Goal: Task Accomplishment & Management: Manage account settings

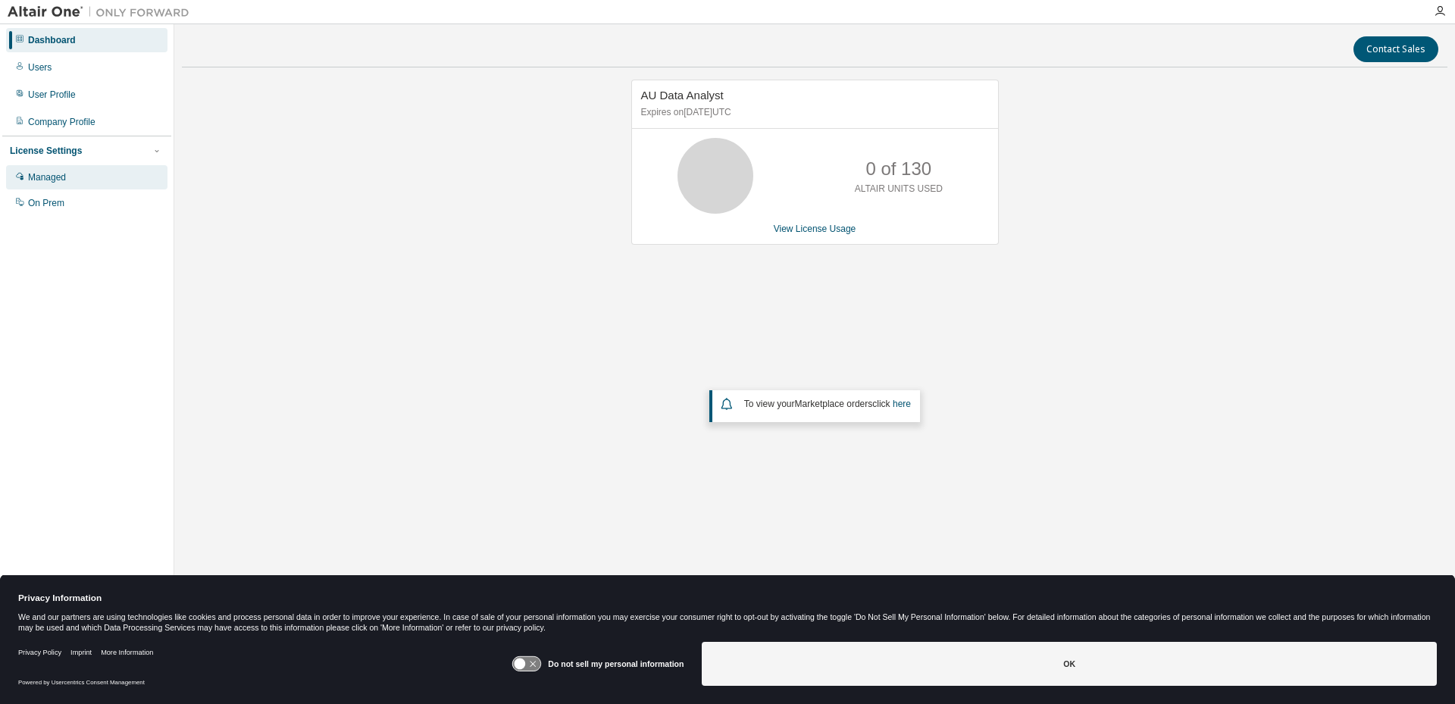
click at [53, 173] on div "Managed" at bounding box center [47, 177] width 38 height 12
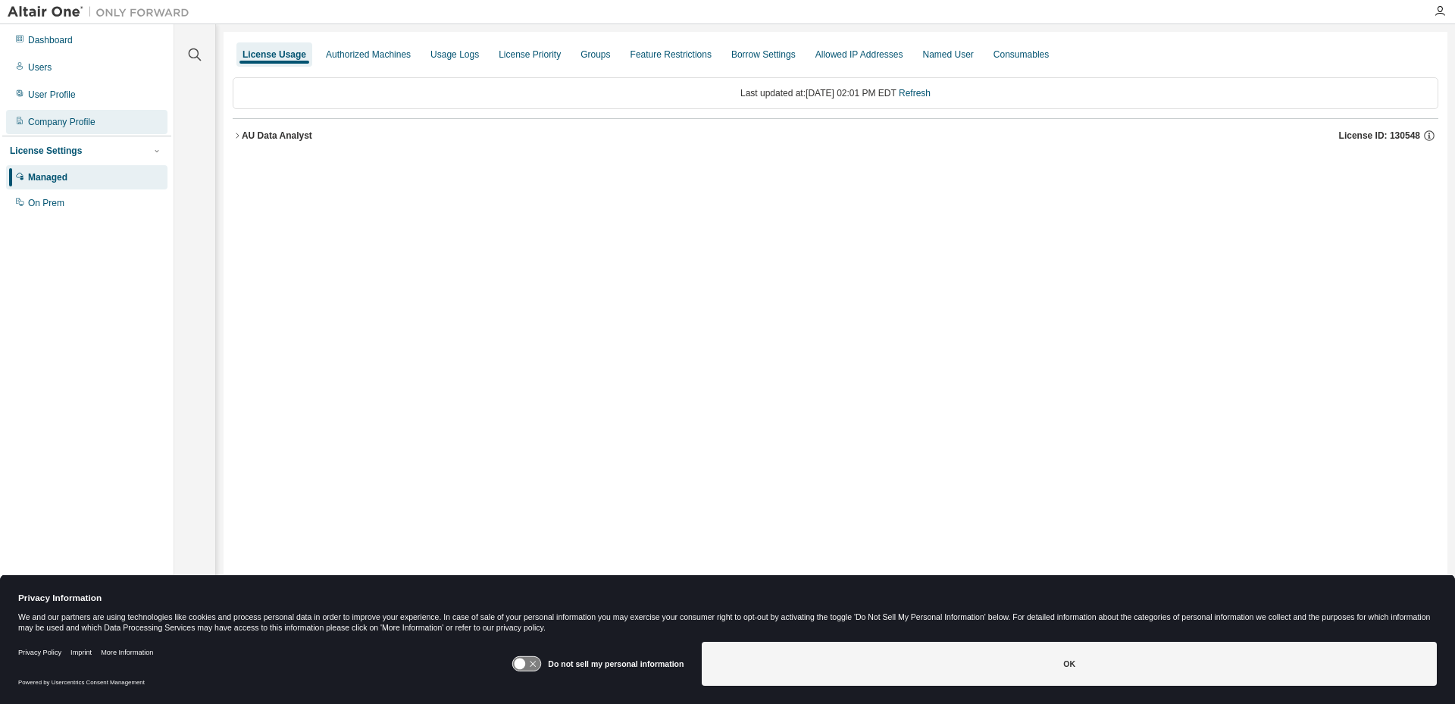
click at [53, 121] on div "Company Profile" at bounding box center [61, 122] width 67 height 12
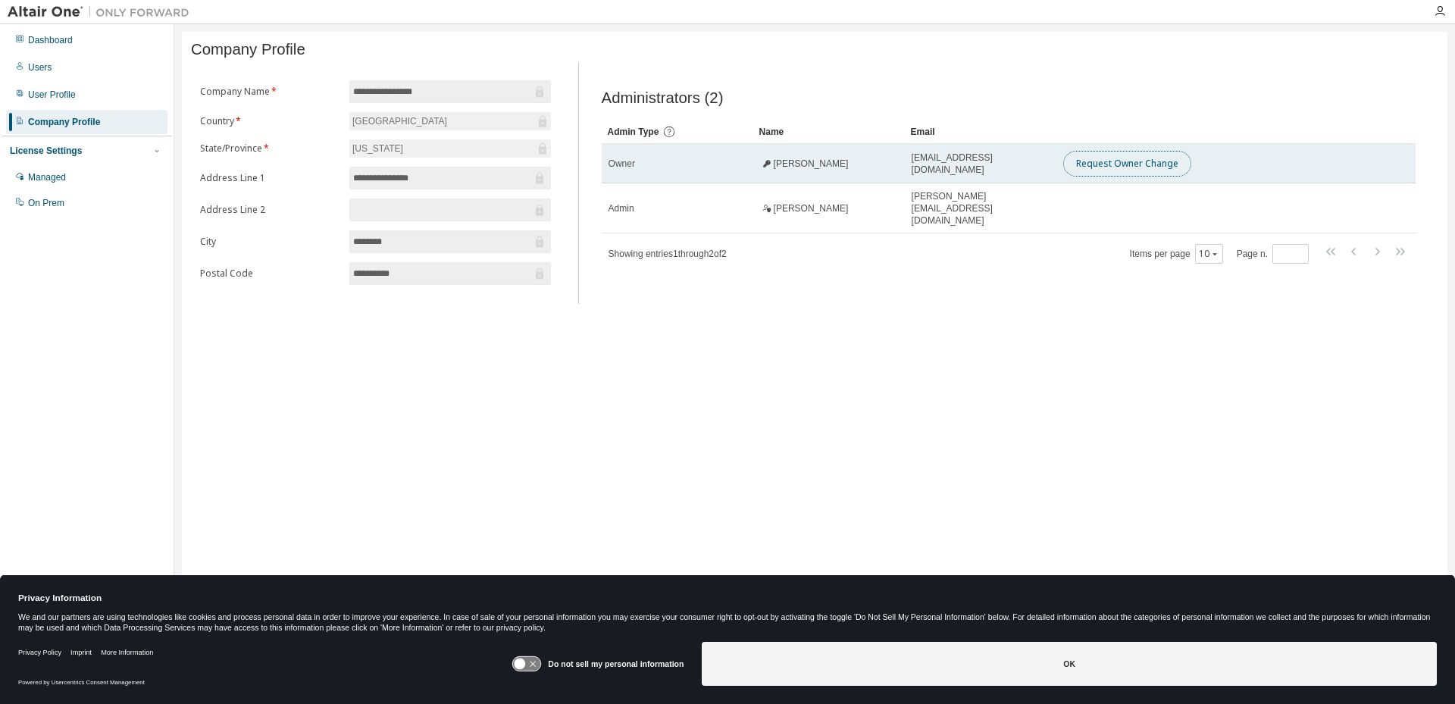
click at [1128, 175] on button "Request Owner Change" at bounding box center [1128, 164] width 128 height 26
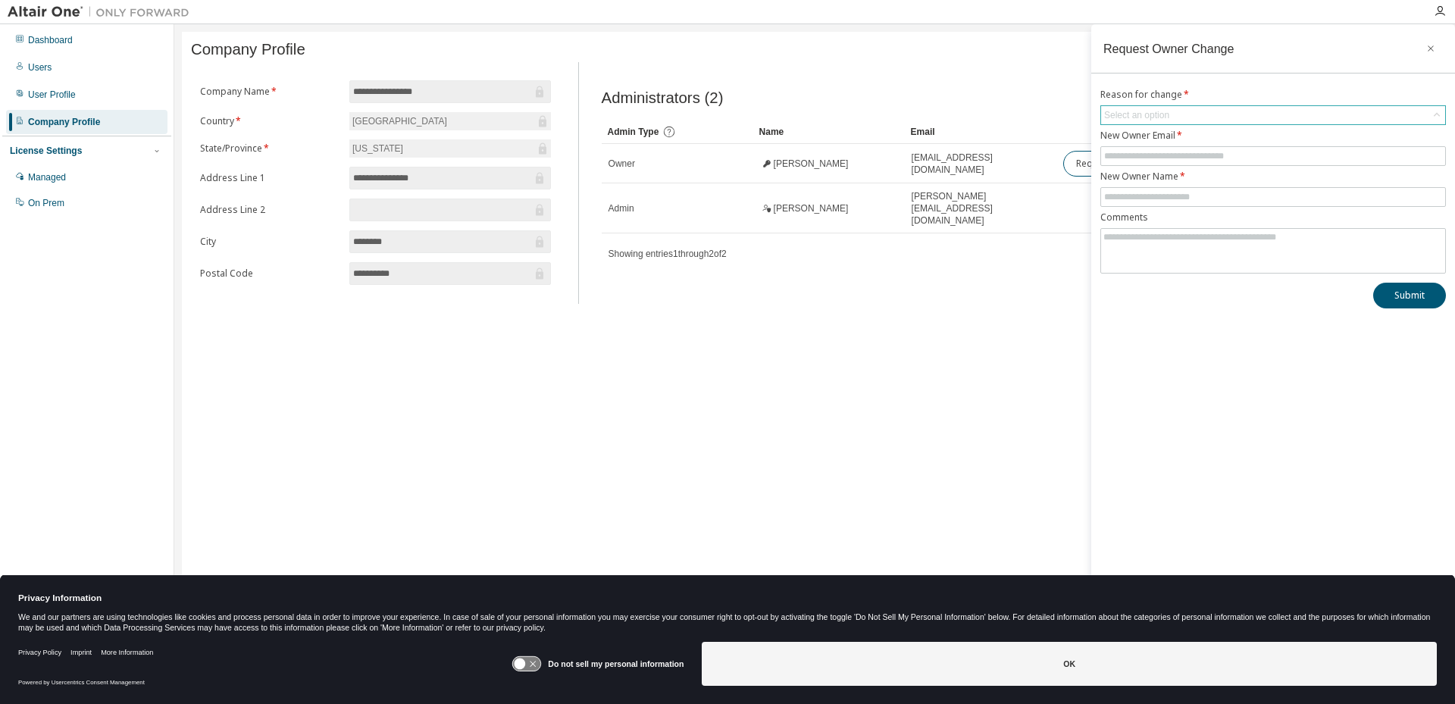
click at [1160, 119] on div "Select an option" at bounding box center [1136, 115] width 65 height 12
click at [1180, 179] on li "User no longer manages this responsibility" at bounding box center [1272, 178] width 341 height 20
click at [1173, 157] on input "text" at bounding box center [1273, 156] width 338 height 12
type input "**********"
click at [1227, 193] on input "text" at bounding box center [1273, 197] width 338 height 12
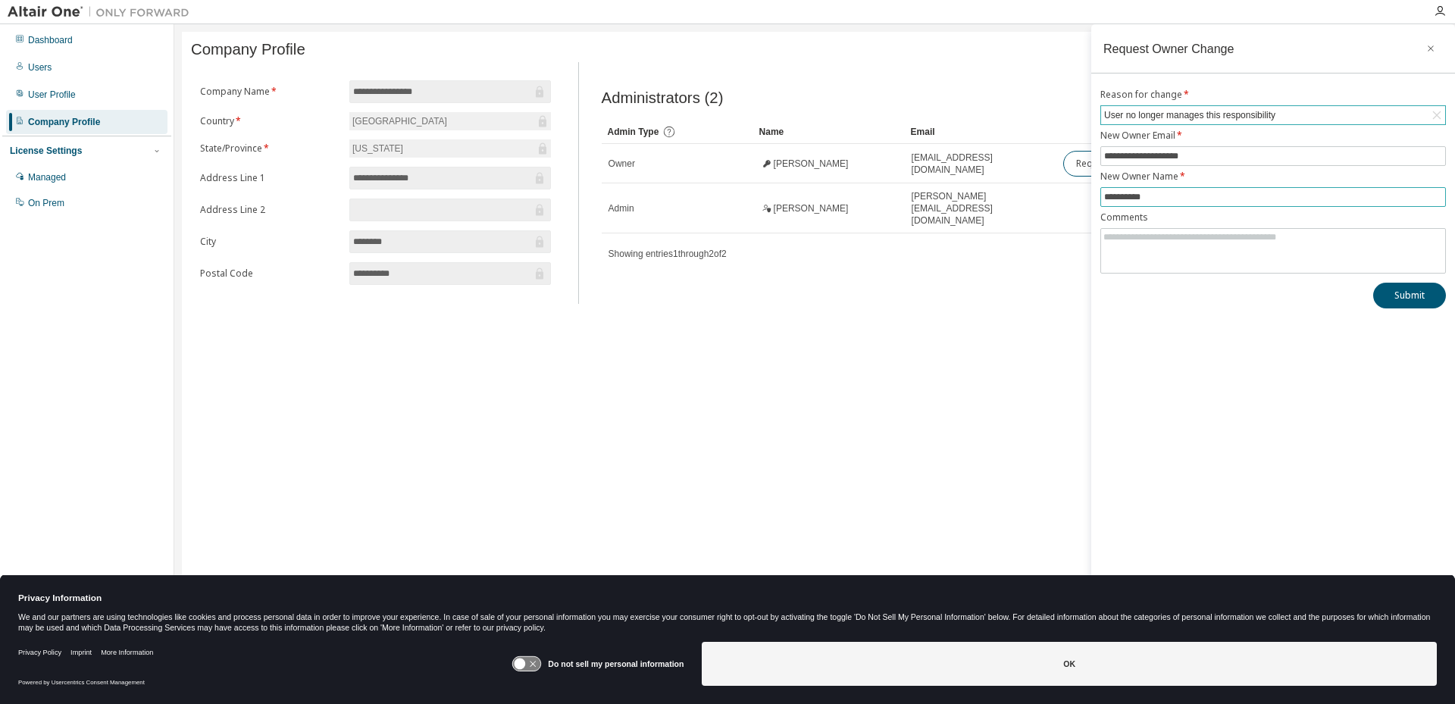
type input "**********"
click at [1230, 345] on div "**********" at bounding box center [1274, 342] width 364 height 636
click at [1415, 298] on button "Submit" at bounding box center [1410, 296] width 73 height 26
click at [1427, 295] on button "Submit" at bounding box center [1410, 296] width 73 height 26
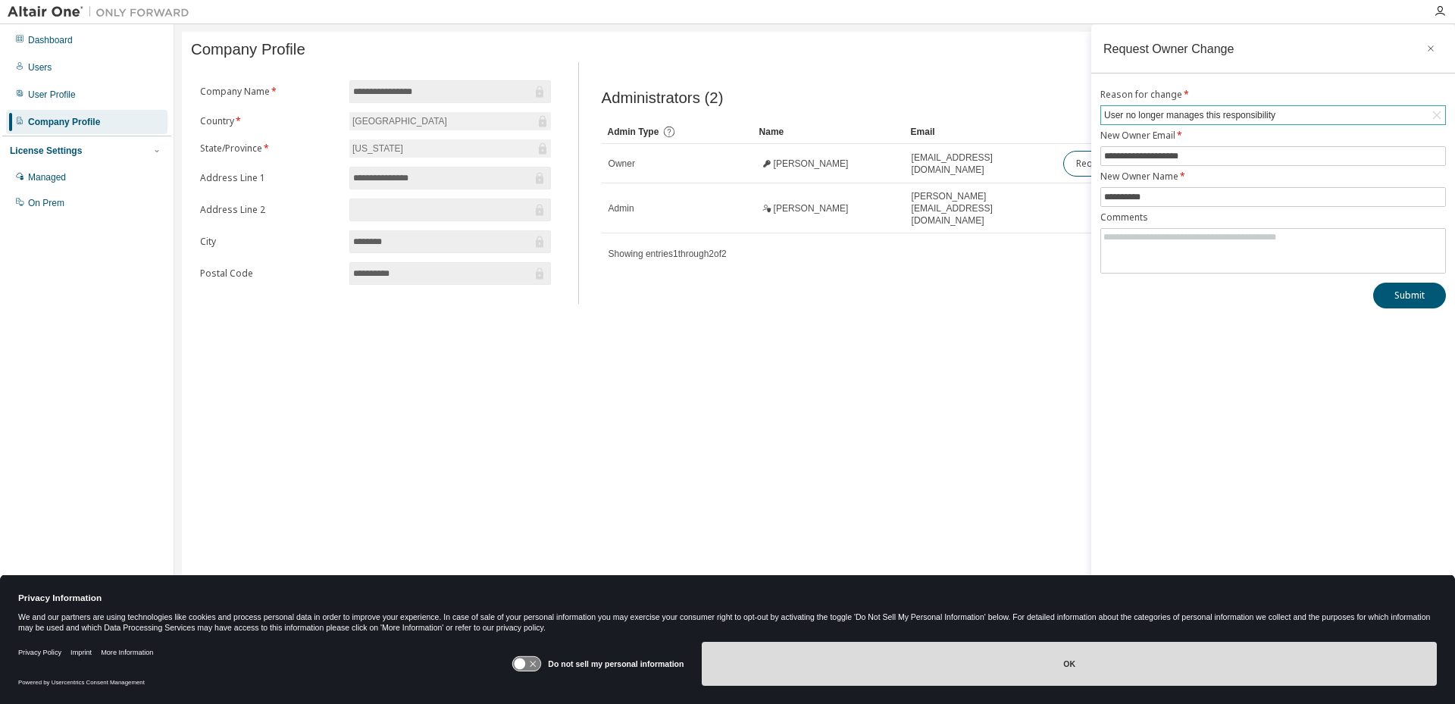
click at [1048, 669] on button "OK" at bounding box center [1069, 664] width 735 height 44
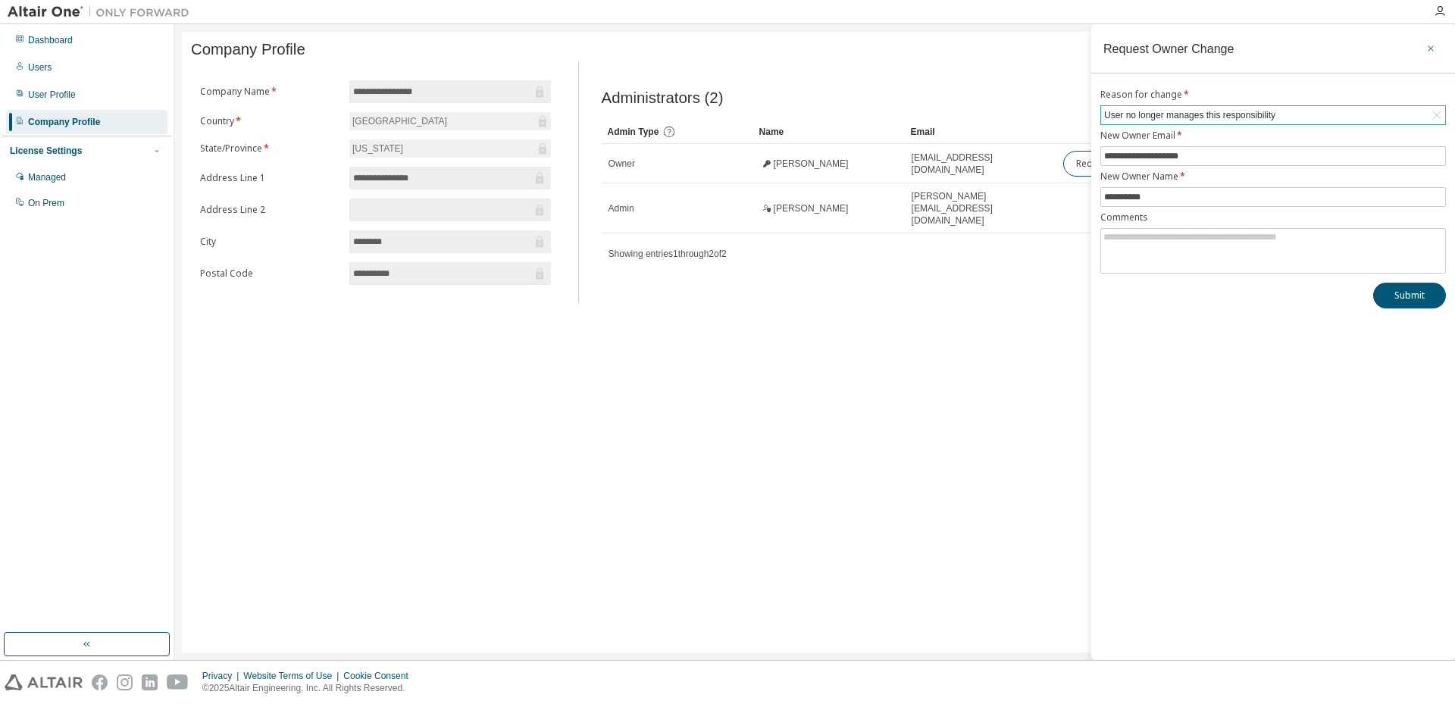
click at [1436, 45] on icon "button" at bounding box center [1431, 48] width 11 height 12
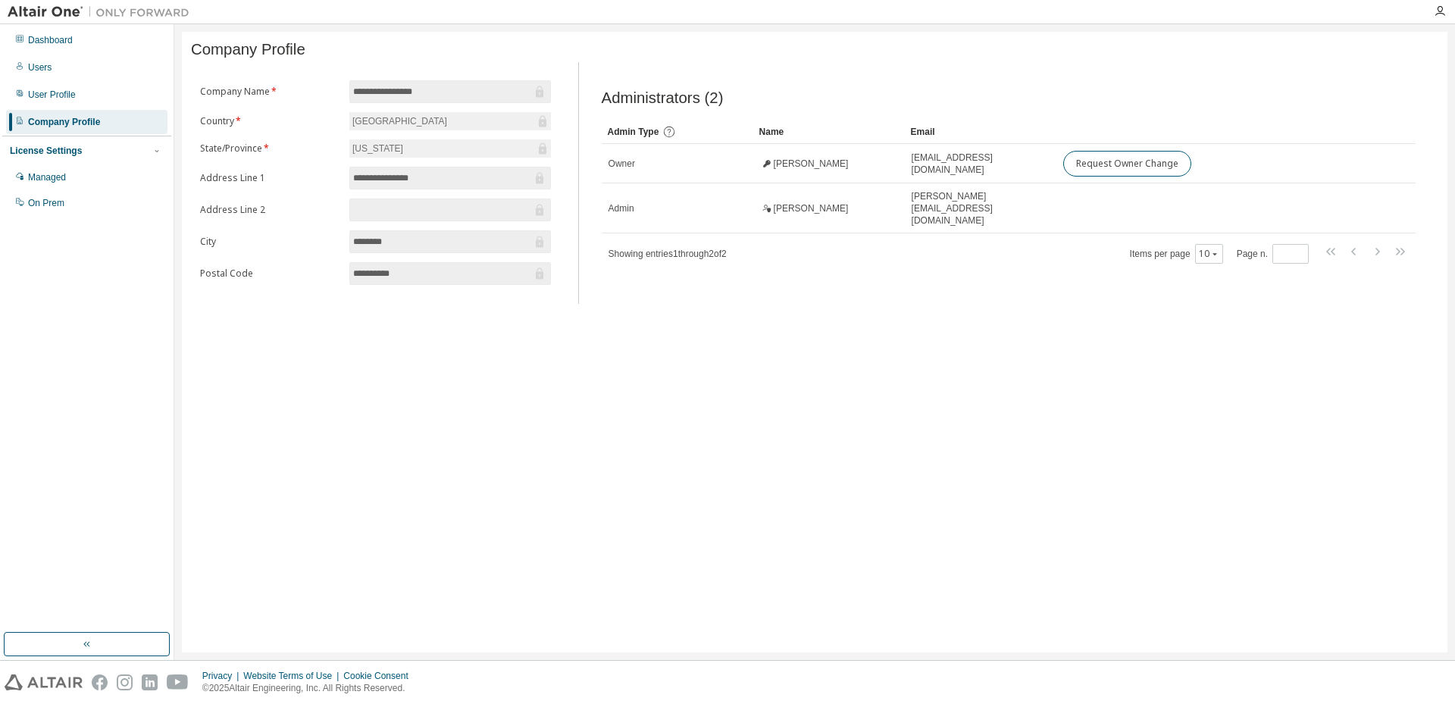
click at [845, 413] on div "**********" at bounding box center [815, 342] width 1266 height 621
click at [92, 90] on div "User Profile" at bounding box center [86, 95] width 161 height 24
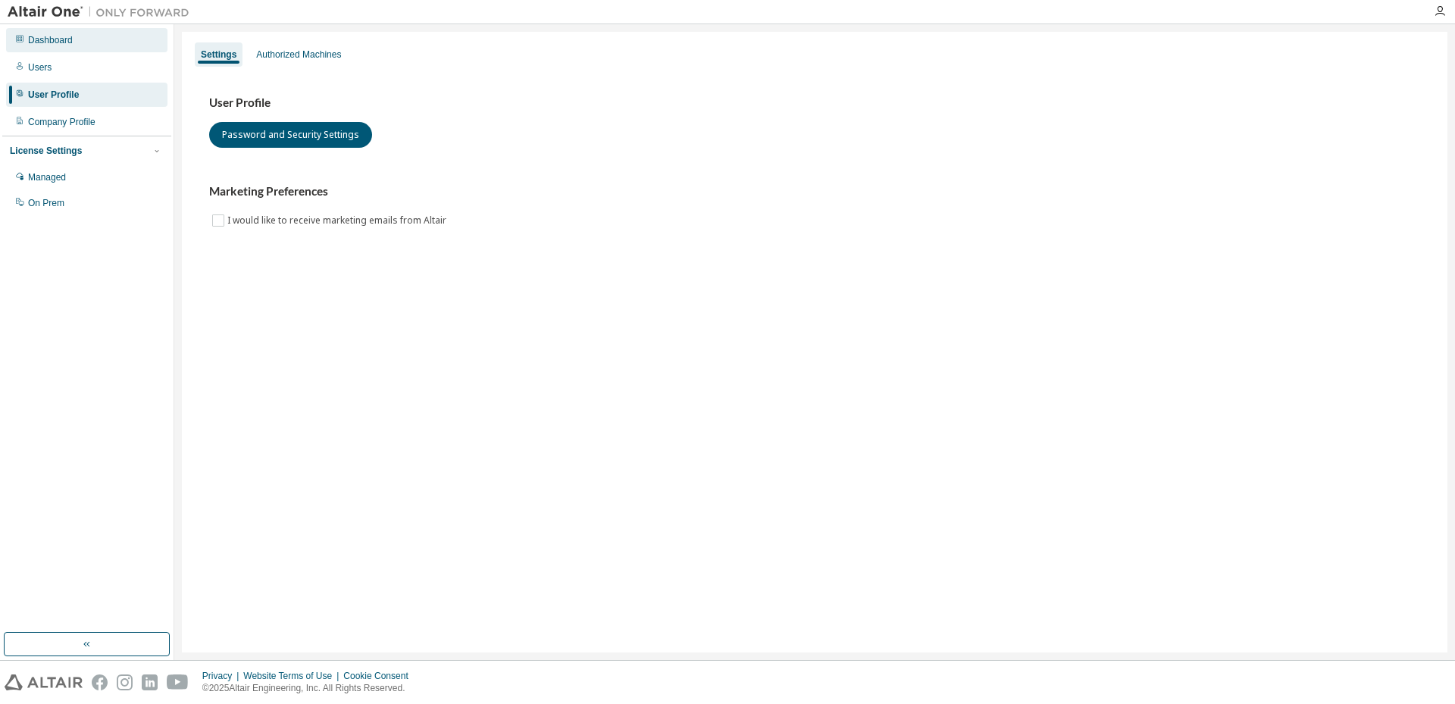
click at [60, 43] on div "Dashboard" at bounding box center [50, 40] width 45 height 12
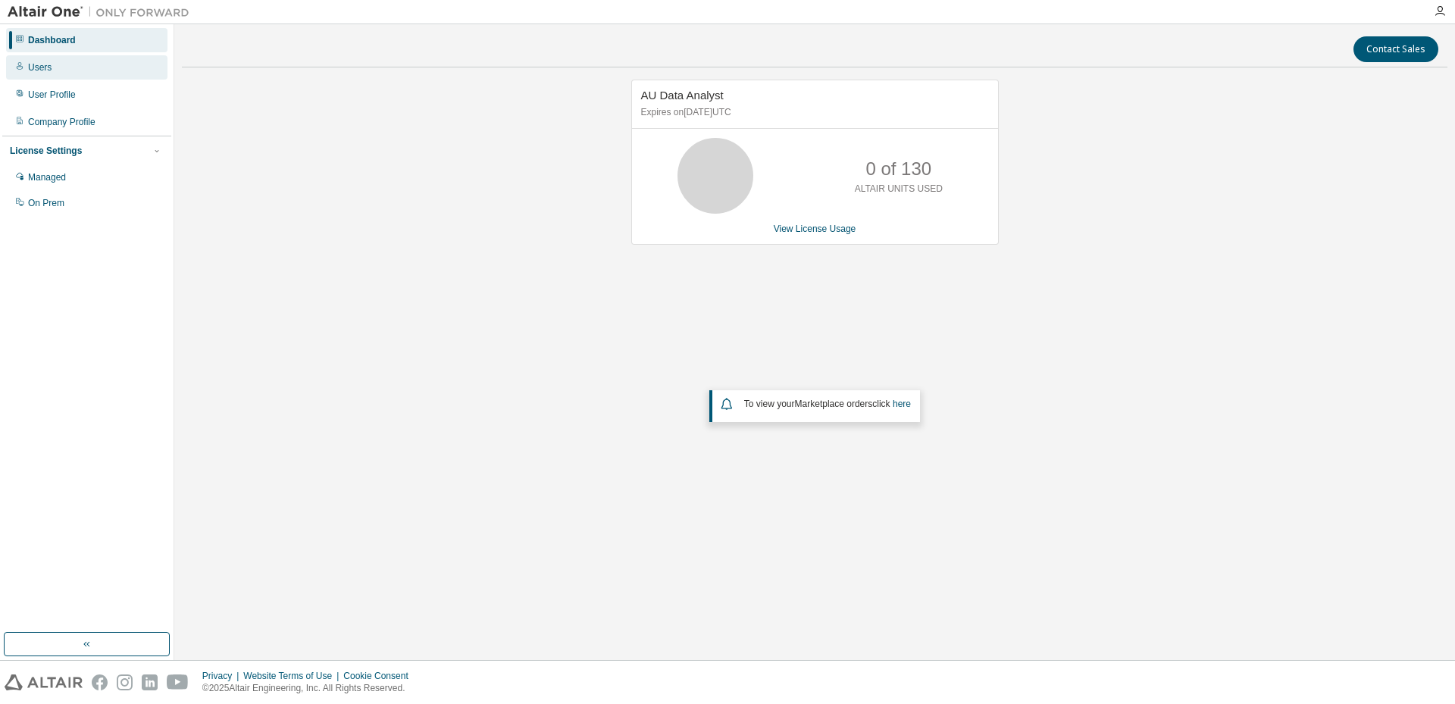
click at [49, 69] on div "Users" at bounding box center [39, 67] width 23 height 12
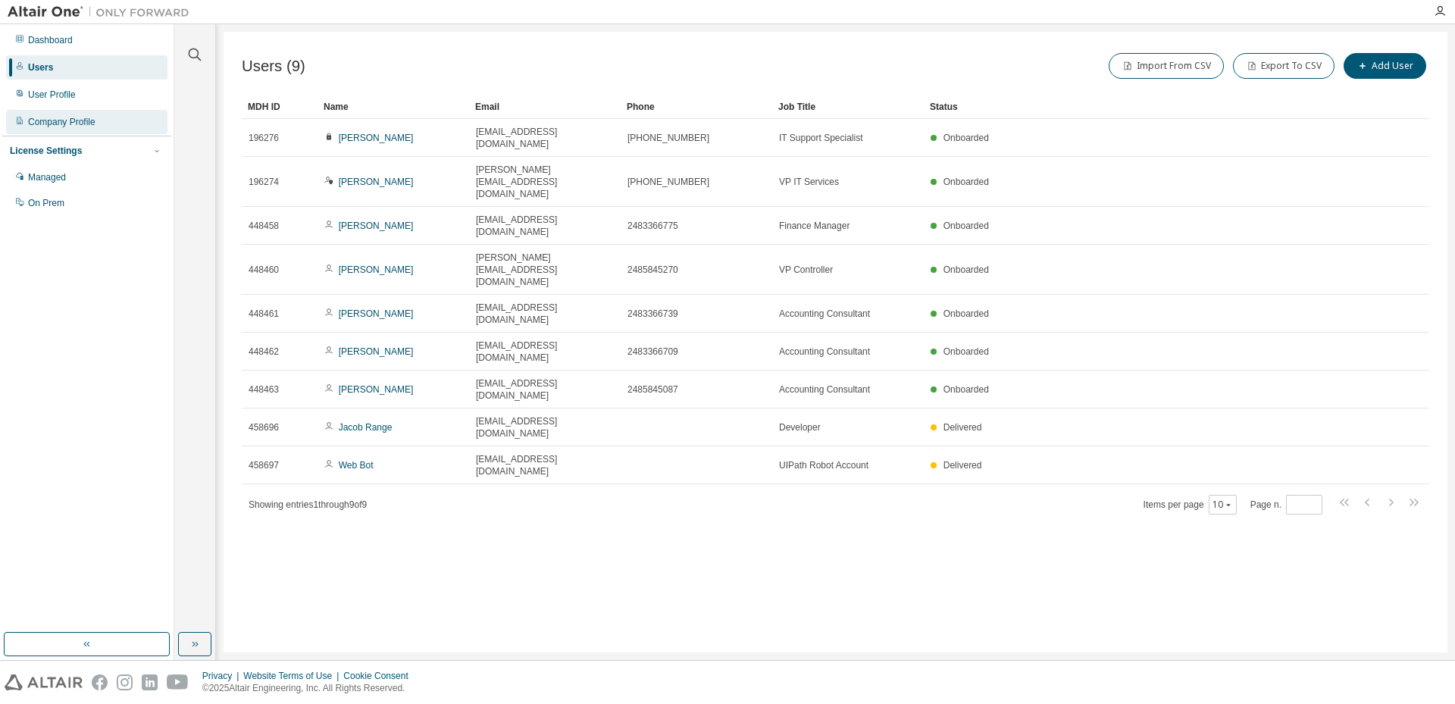
click at [58, 127] on div "Company Profile" at bounding box center [61, 122] width 67 height 12
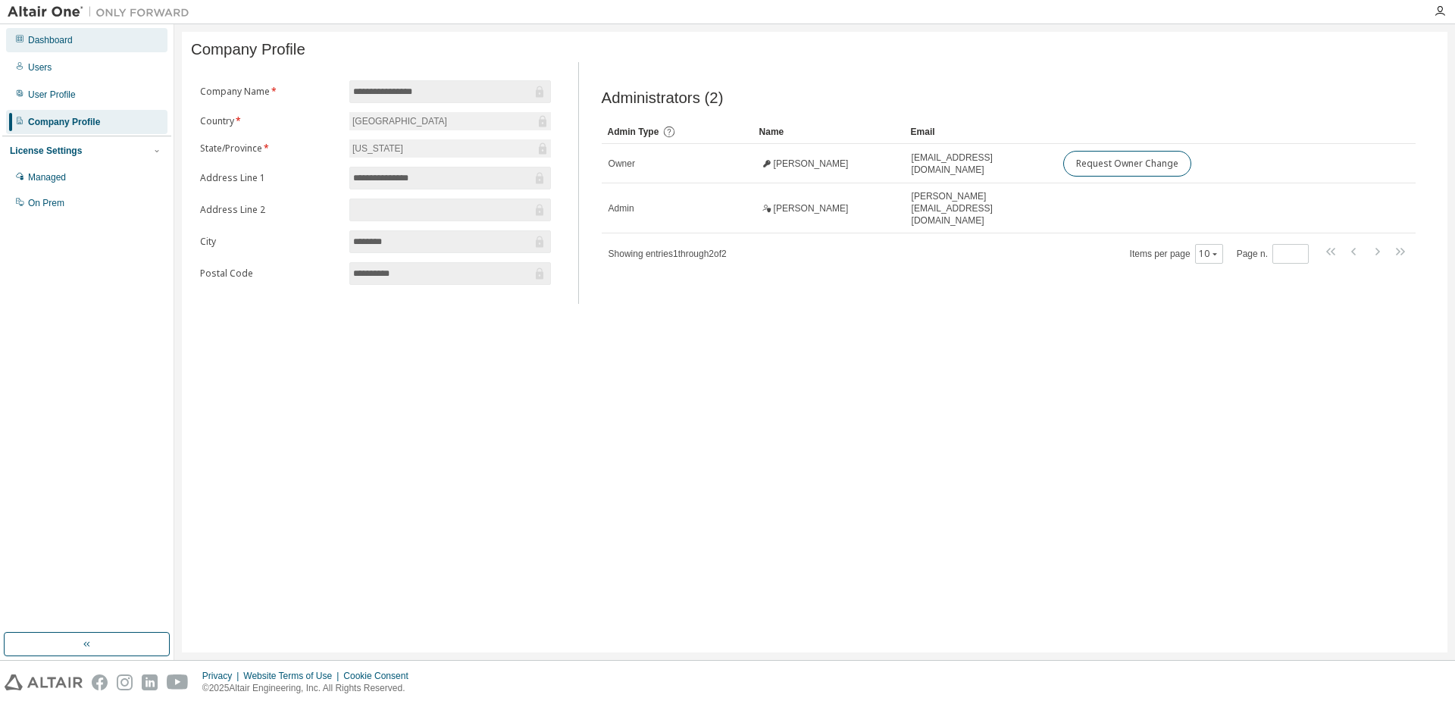
click at [62, 43] on div "Dashboard" at bounding box center [50, 40] width 45 height 12
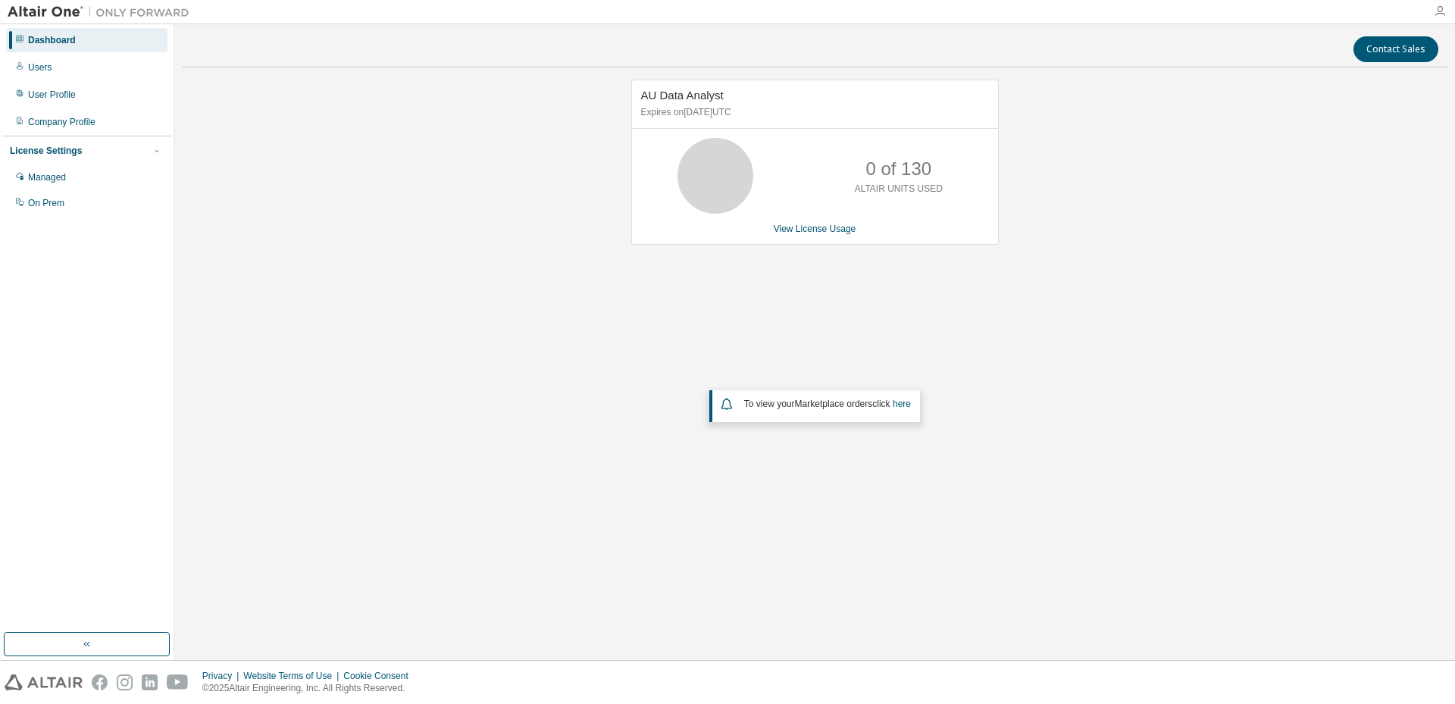
click at [1444, 6] on icon "button" at bounding box center [1440, 11] width 12 height 12
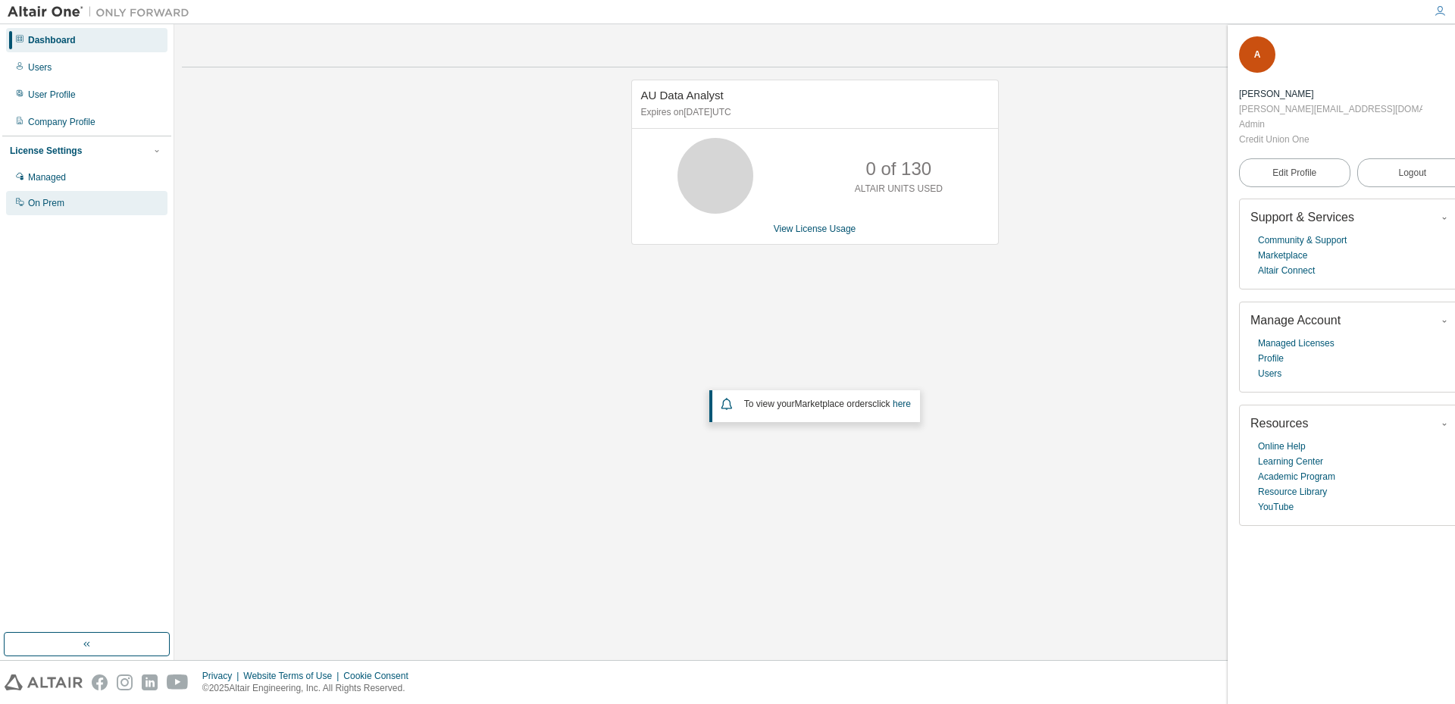
click at [48, 214] on div "On Prem" at bounding box center [86, 203] width 161 height 24
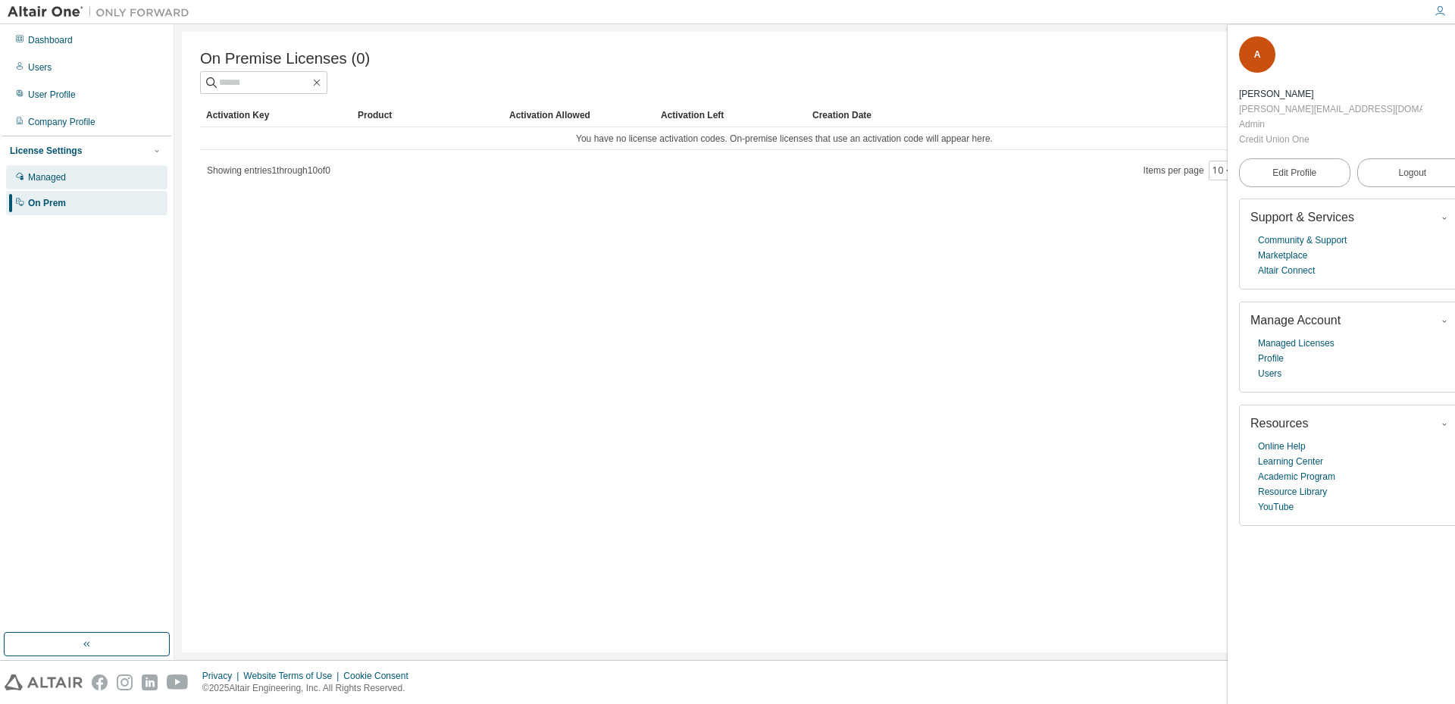
click at [49, 180] on div "Managed" at bounding box center [47, 177] width 38 height 12
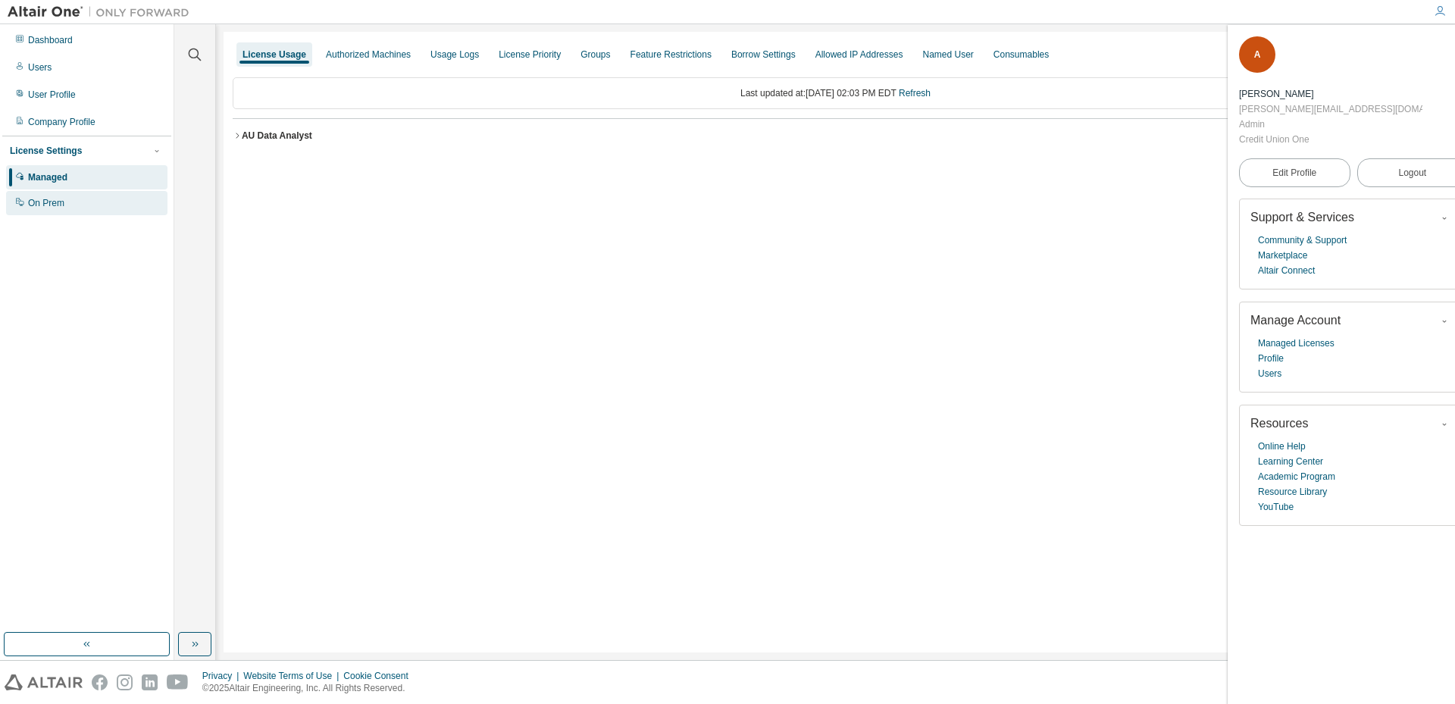
click at [27, 206] on div "On Prem" at bounding box center [86, 203] width 161 height 24
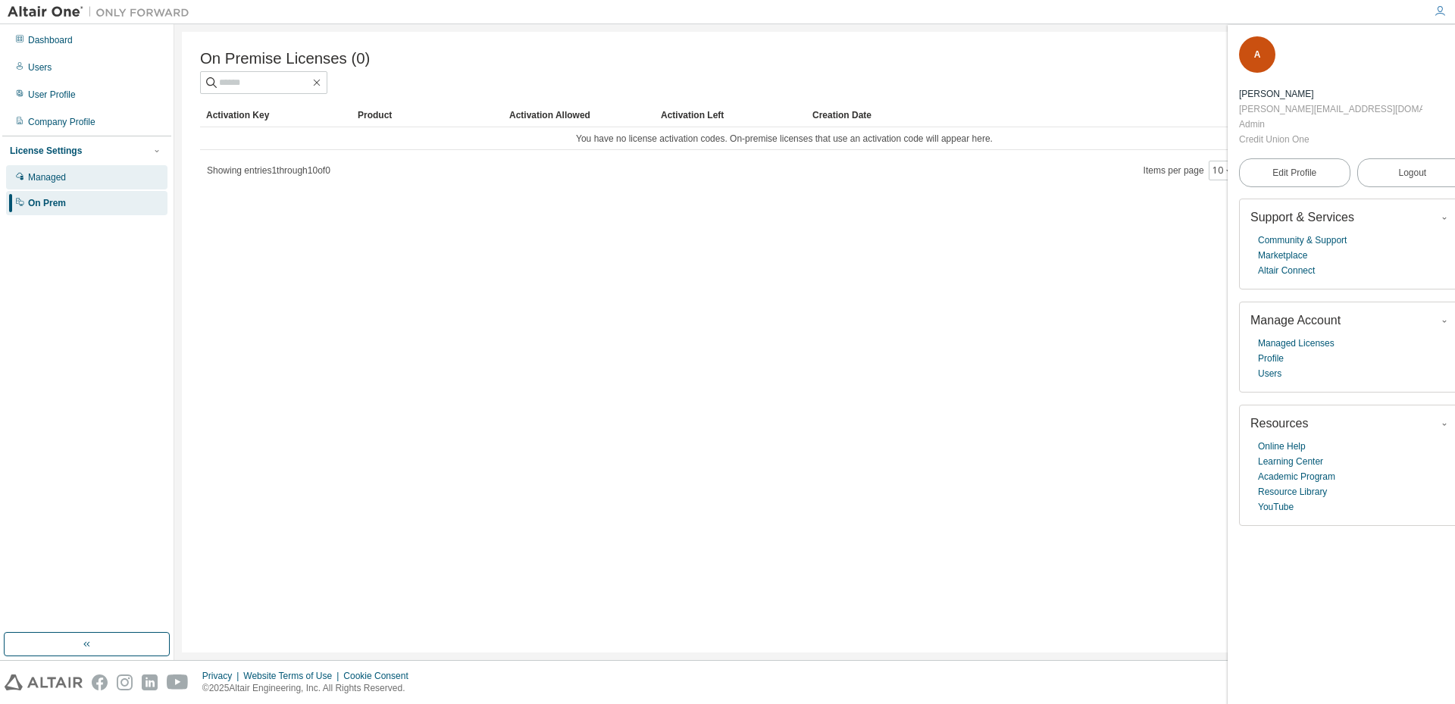
click at [109, 179] on div "Managed" at bounding box center [86, 177] width 161 height 24
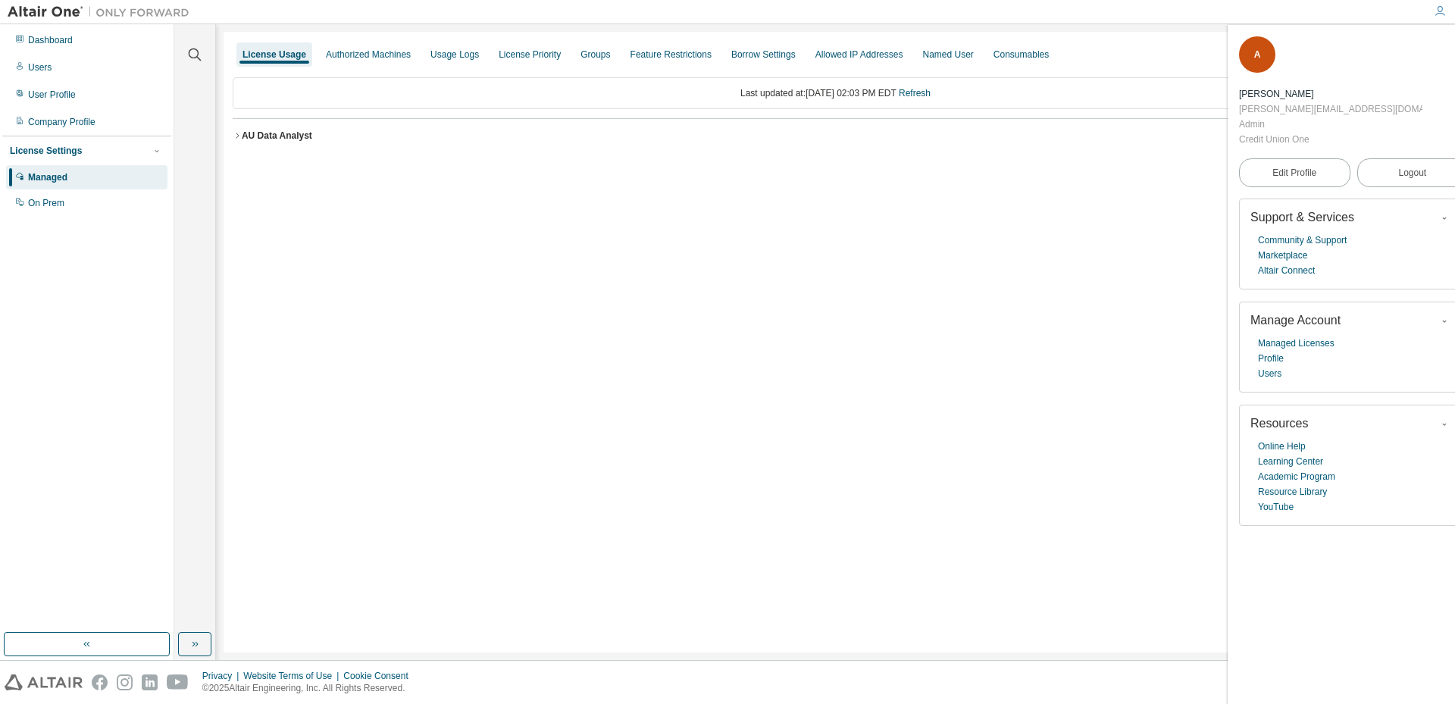
click at [238, 136] on icon "button" at bounding box center [237, 135] width 9 height 9
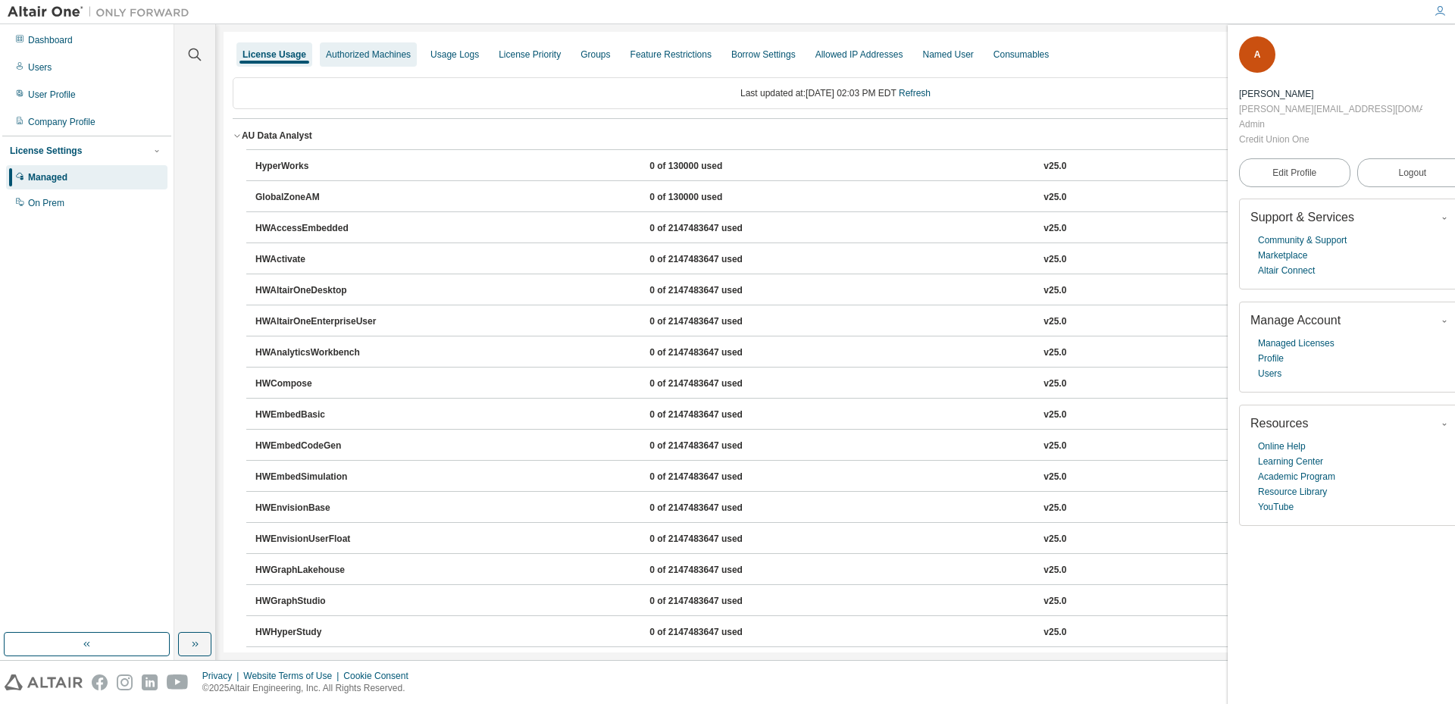
click at [340, 53] on div "Authorized Machines" at bounding box center [368, 55] width 85 height 12
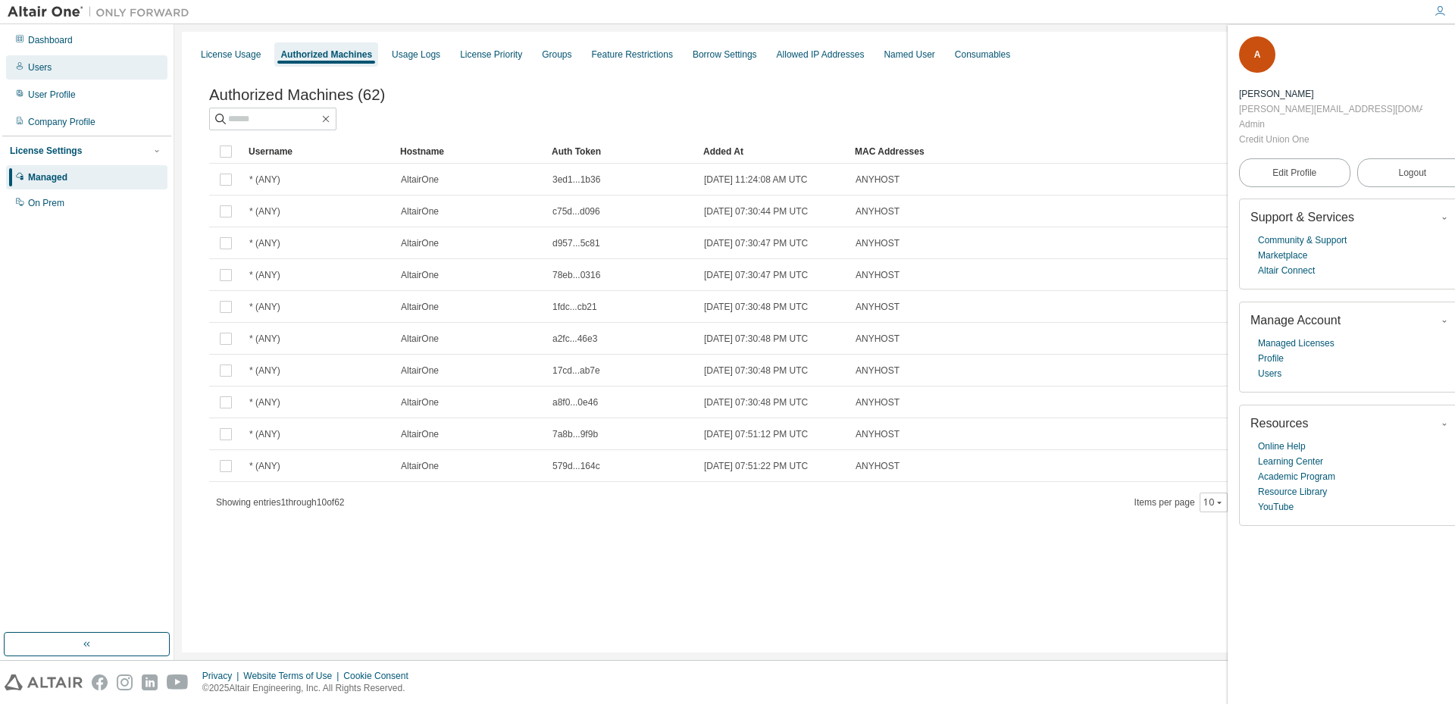
click at [68, 64] on div "Users" at bounding box center [86, 67] width 161 height 24
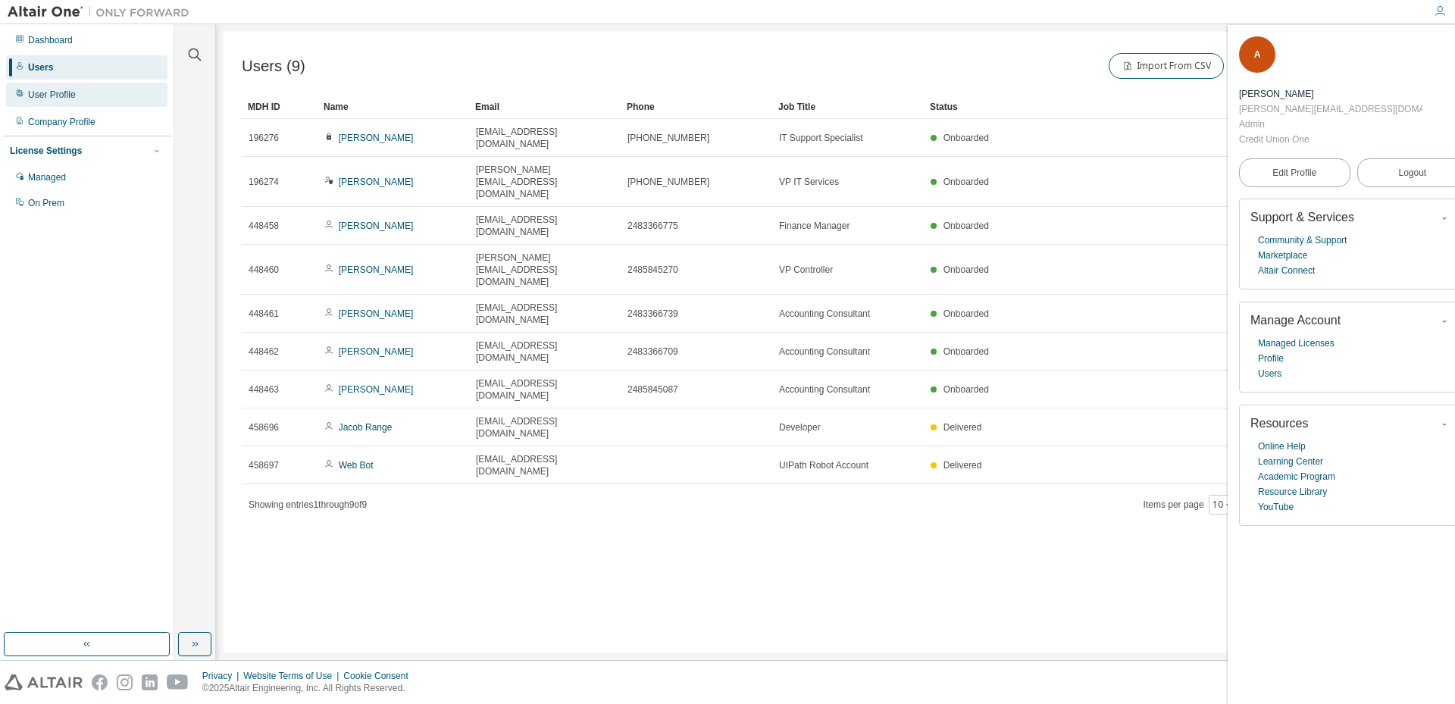
click at [65, 86] on div "User Profile" at bounding box center [86, 95] width 161 height 24
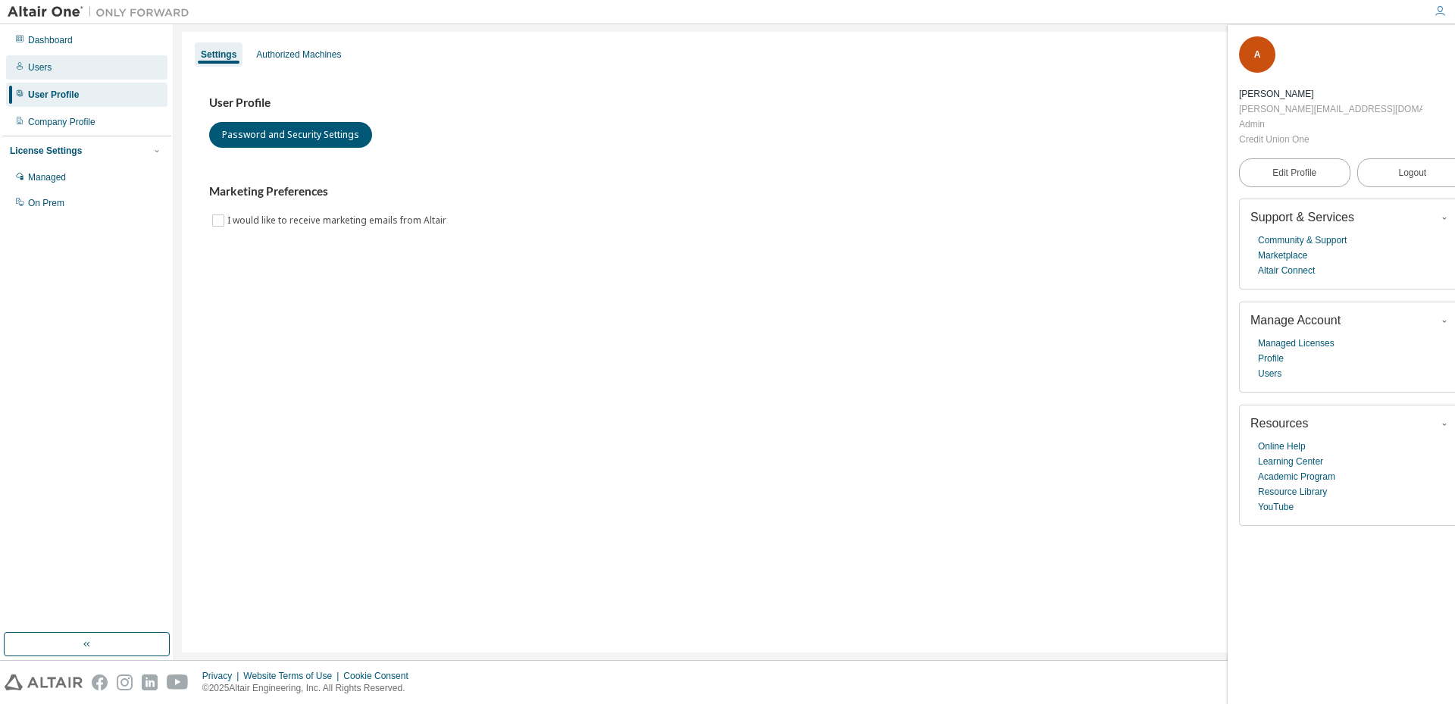
click at [73, 63] on div "Users" at bounding box center [86, 67] width 161 height 24
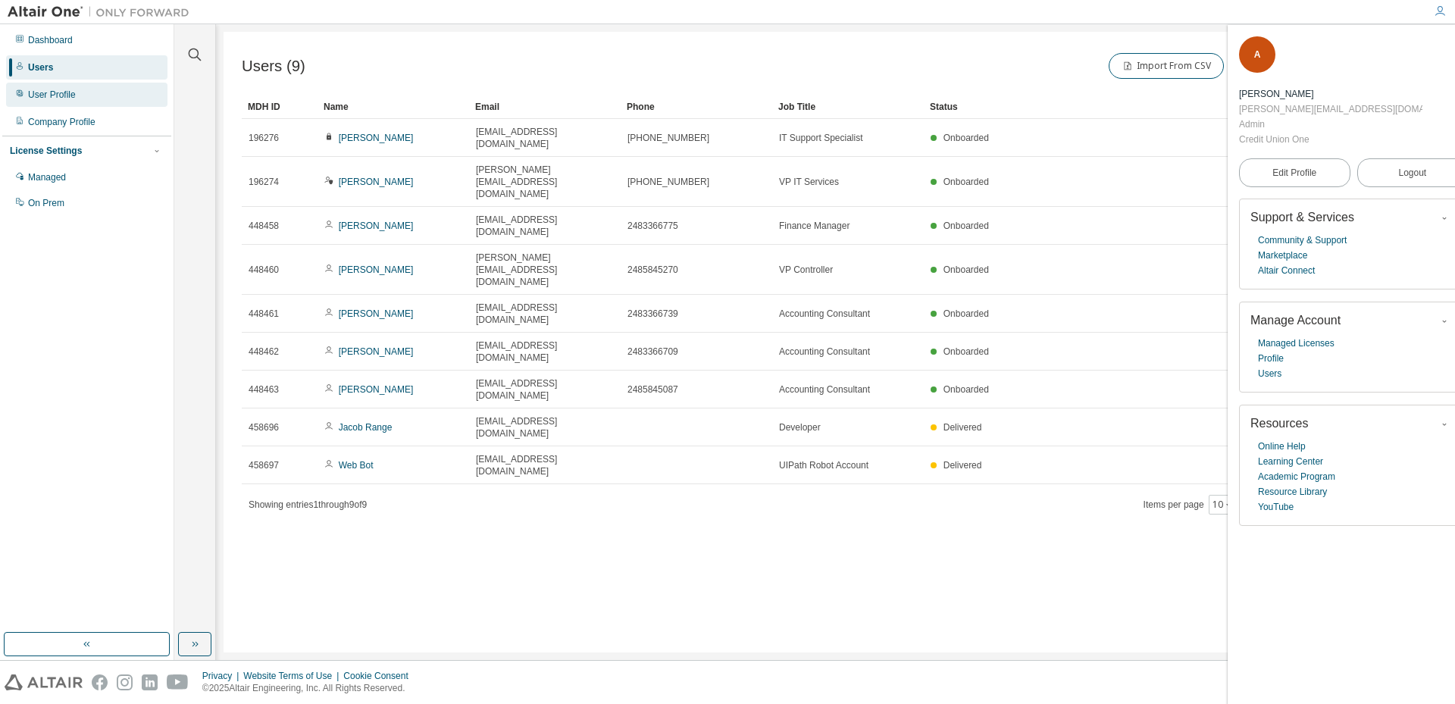
click at [62, 87] on div "User Profile" at bounding box center [86, 95] width 161 height 24
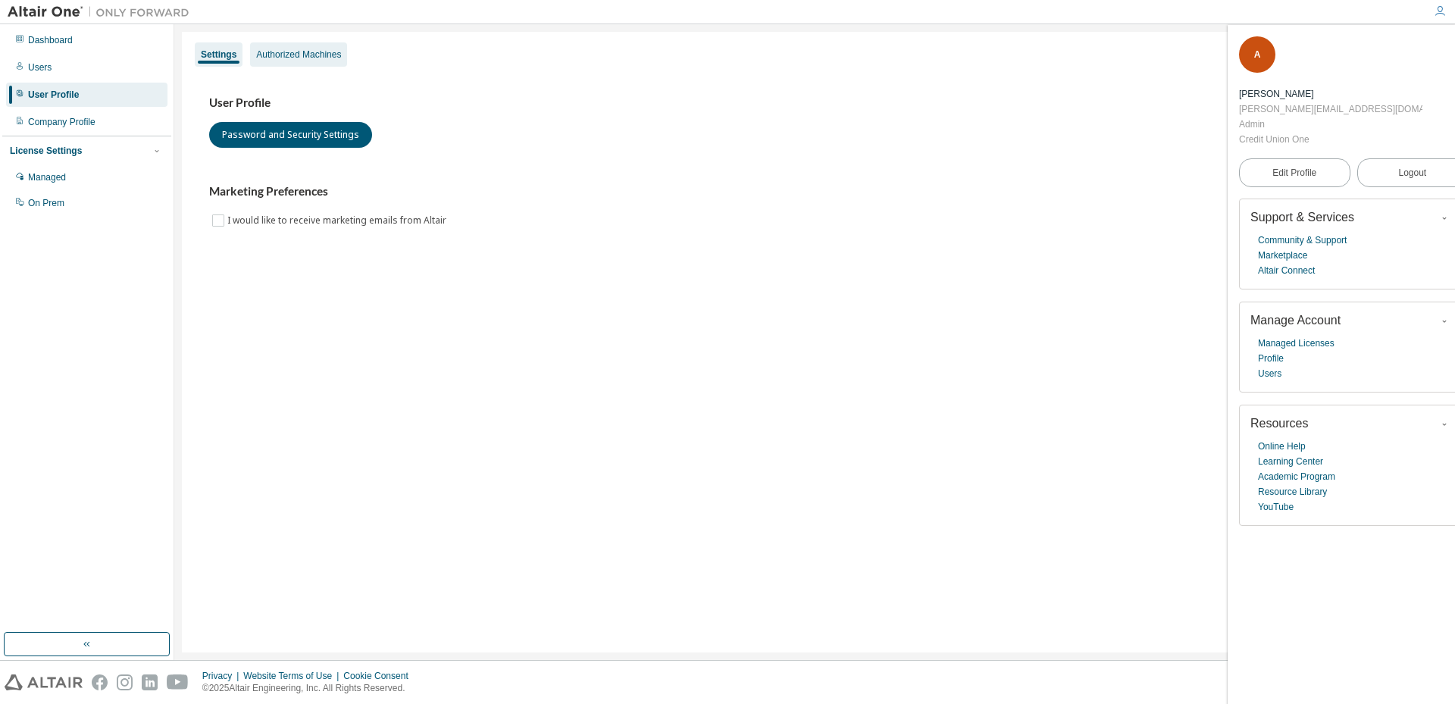
click at [288, 58] on div "Authorized Machines" at bounding box center [298, 55] width 85 height 12
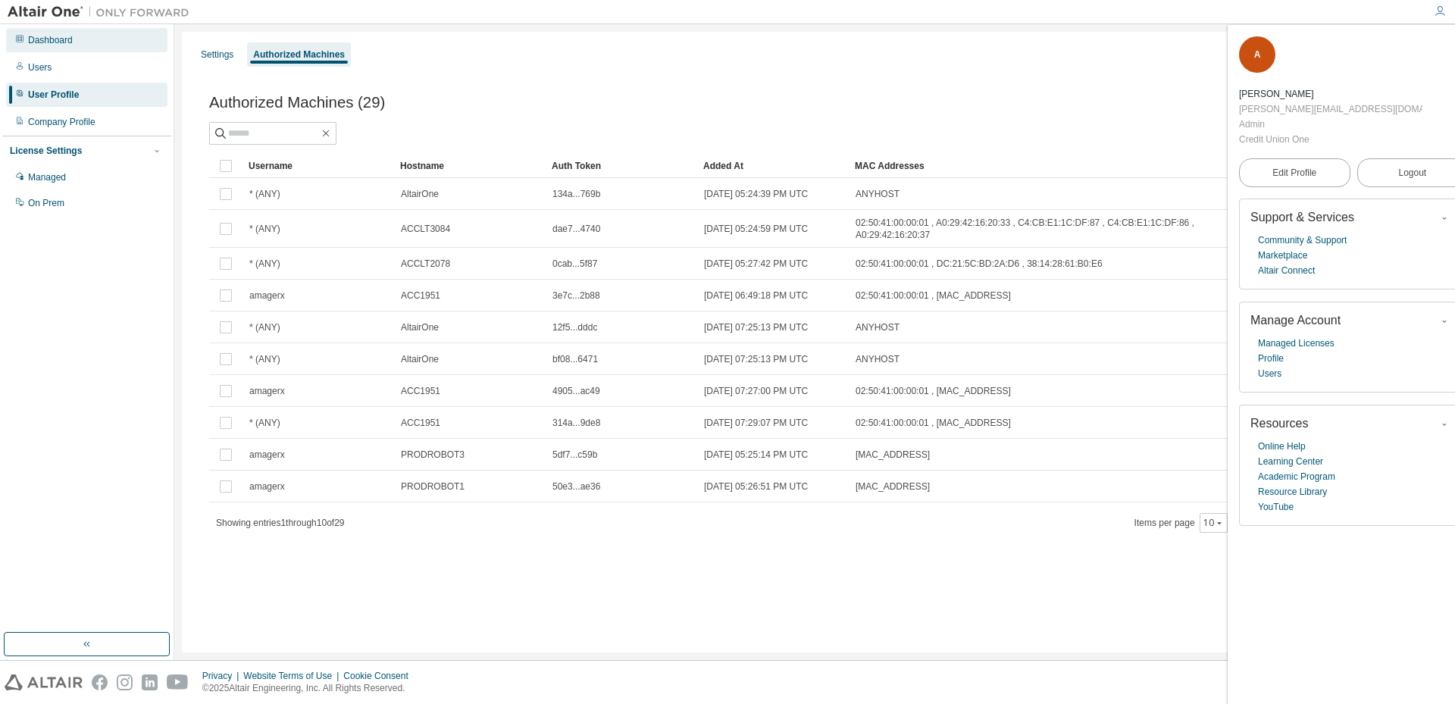
click at [66, 46] on div "Dashboard" at bounding box center [86, 40] width 161 height 24
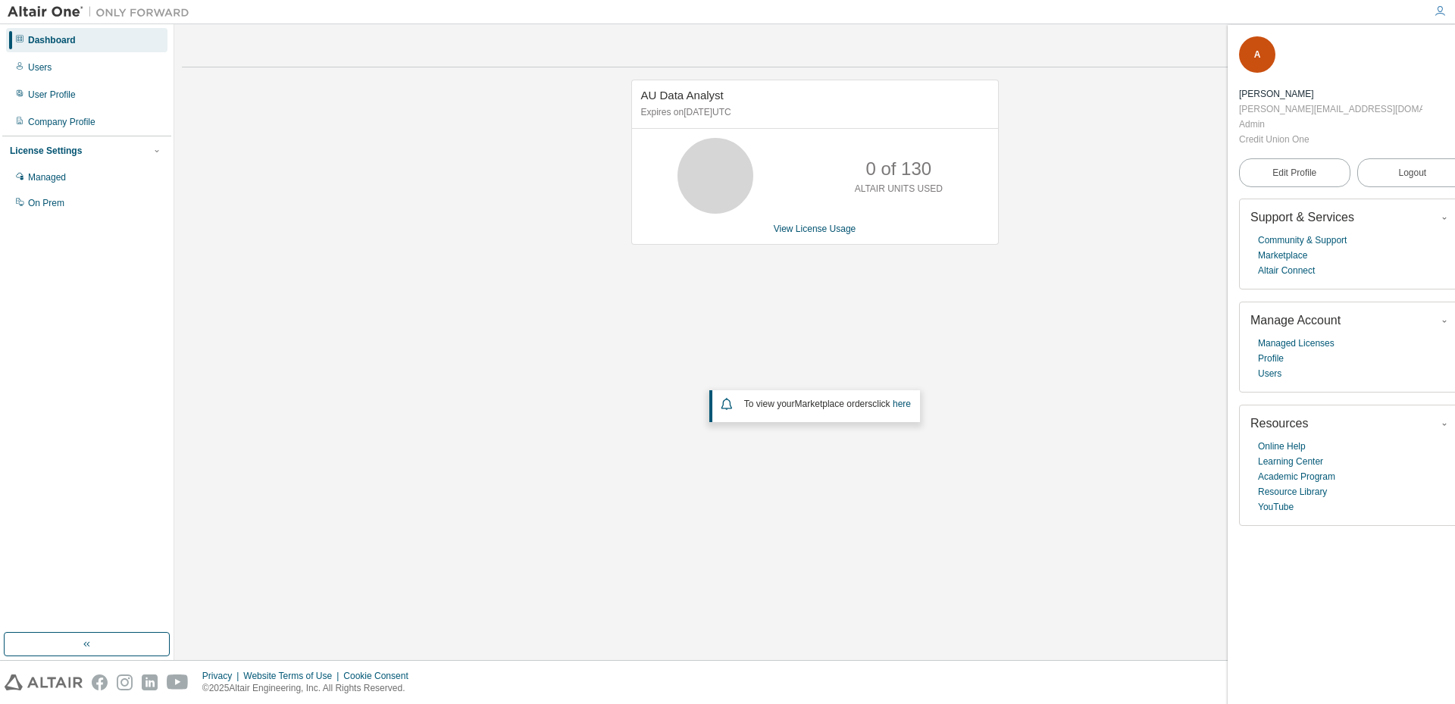
drag, startPoint x: 1439, startPoint y: 50, endPoint x: 1302, endPoint y: 101, distance: 146.3
click at [1455, 50] on icon "button" at bounding box center [1459, 46] width 9 height 9
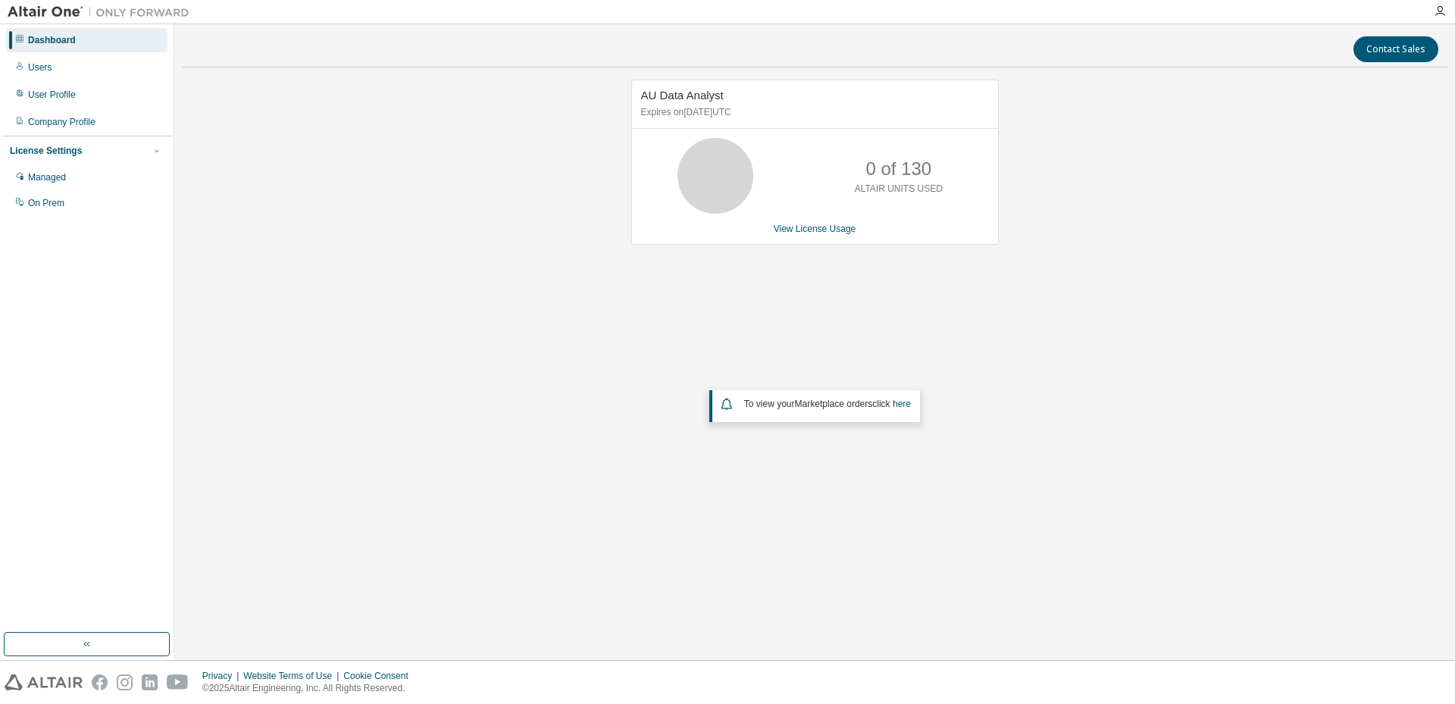
click at [377, 352] on div "AU Data Analyst Expires on [DATE] UTC 0 of 130 ALTAIR UNITS USED View License U…" at bounding box center [815, 309] width 1266 height 458
click at [101, 641] on button "button" at bounding box center [87, 644] width 166 height 24
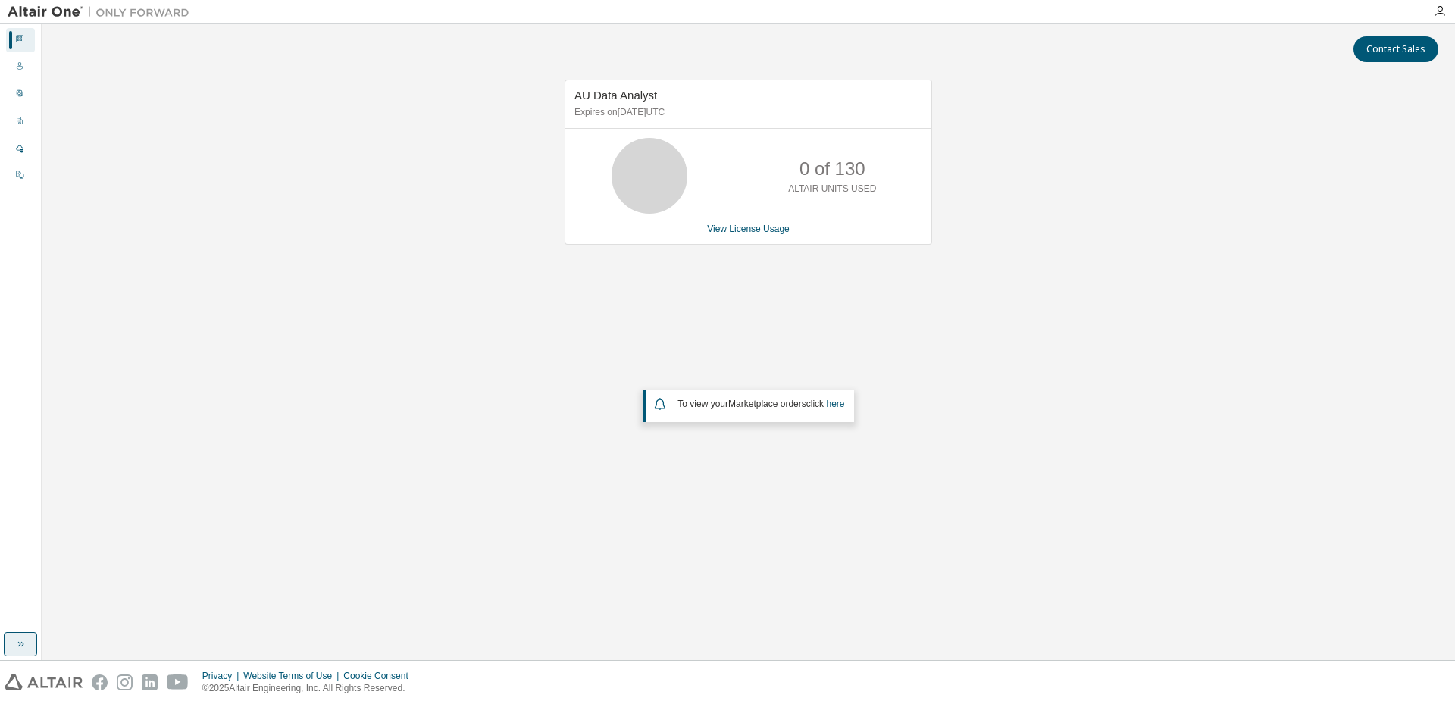
click at [30, 637] on button "button" at bounding box center [20, 644] width 33 height 24
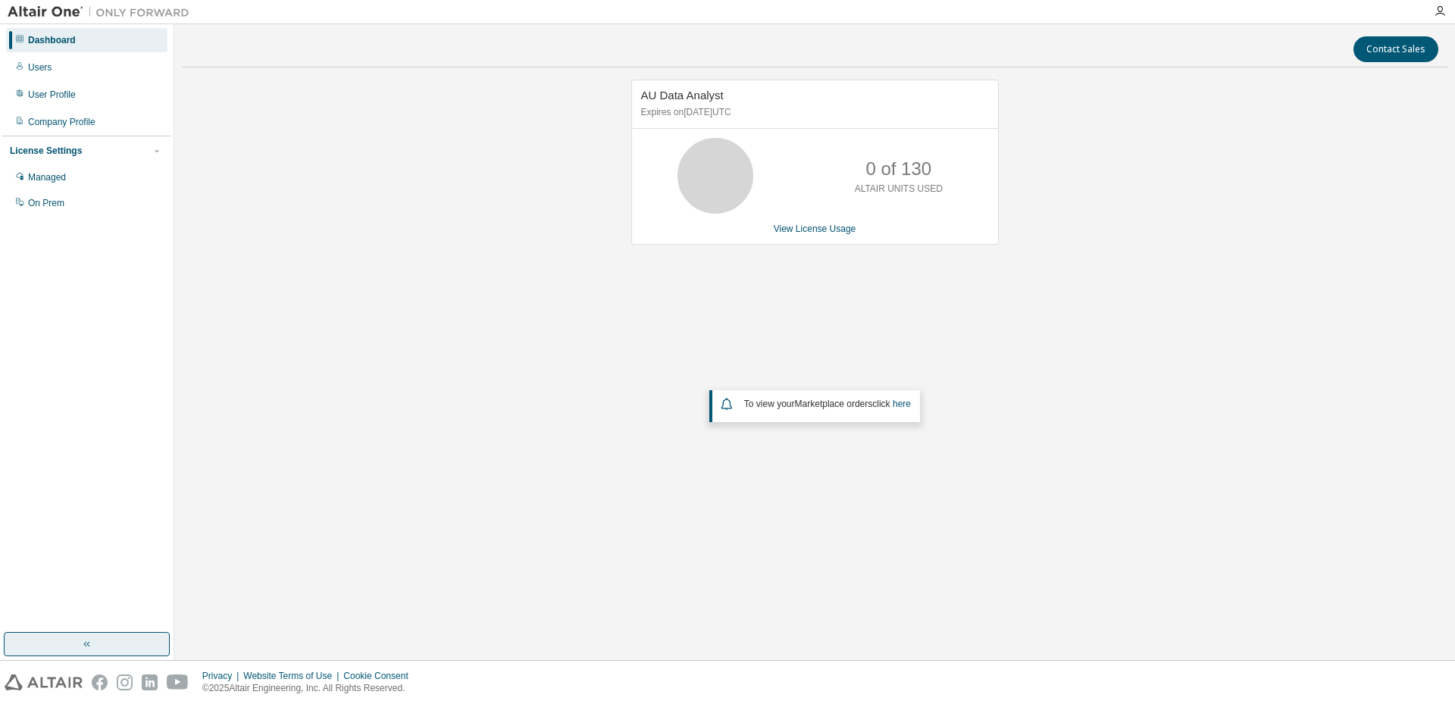
click at [23, 641] on button "button" at bounding box center [87, 644] width 166 height 24
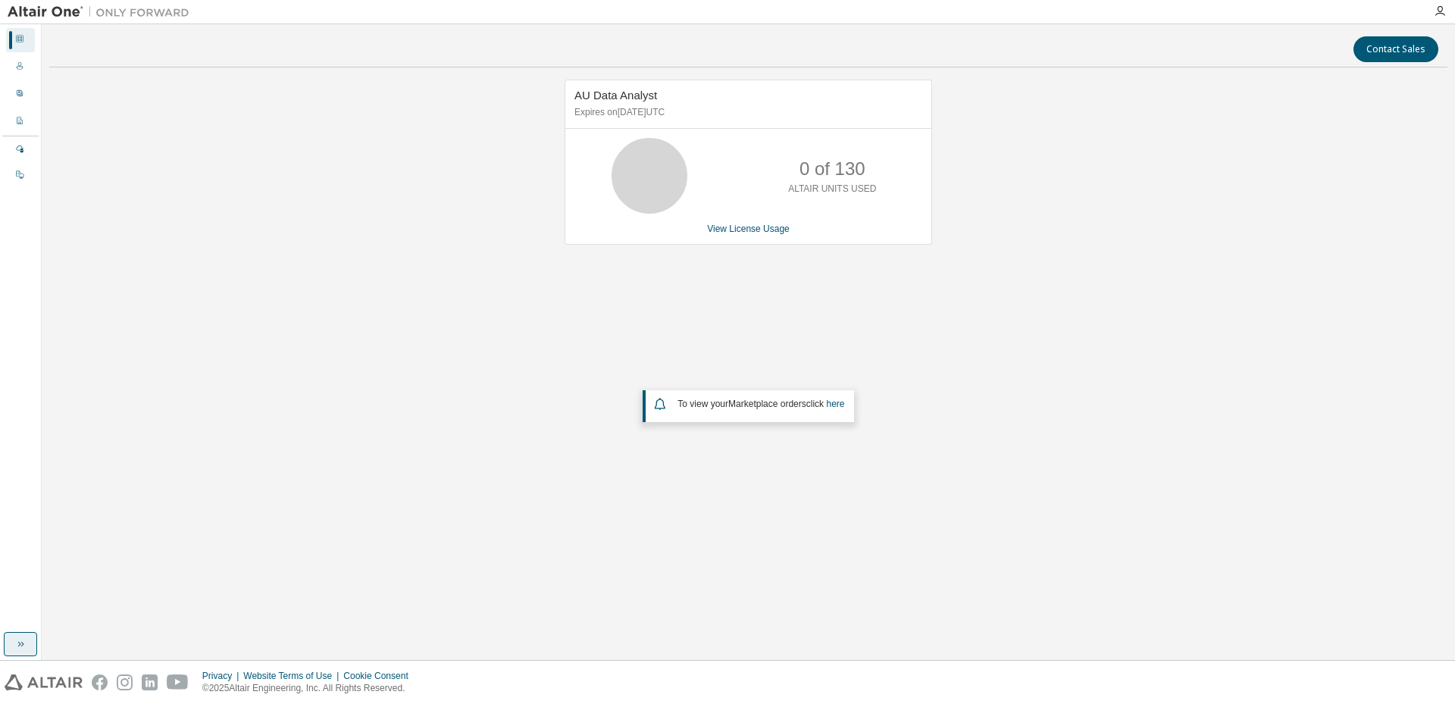
click at [27, 650] on button "button" at bounding box center [20, 644] width 33 height 24
